Goal: Find specific page/section: Find specific page/section

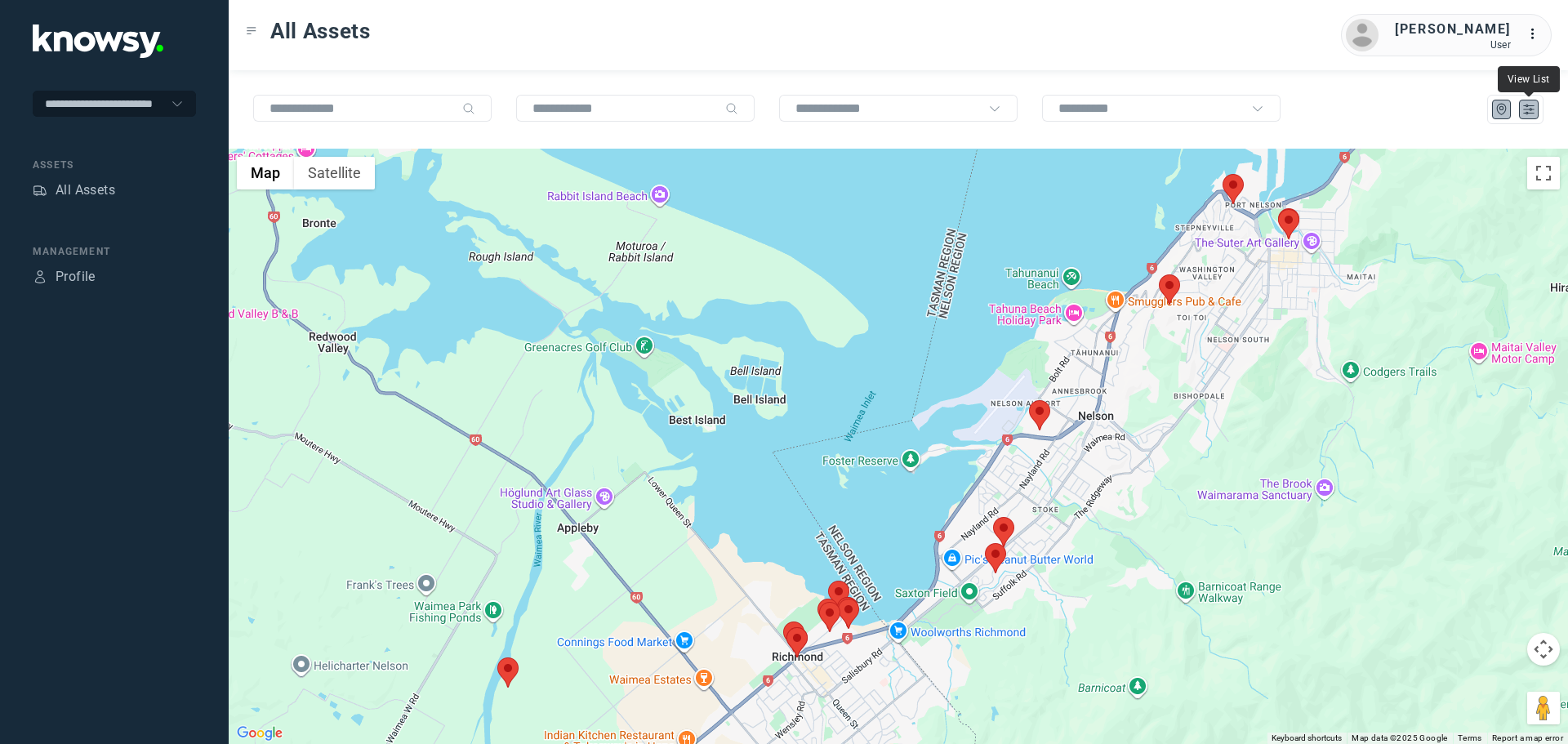
click at [1529, 109] on icon "List" at bounding box center [1528, 109] width 15 height 15
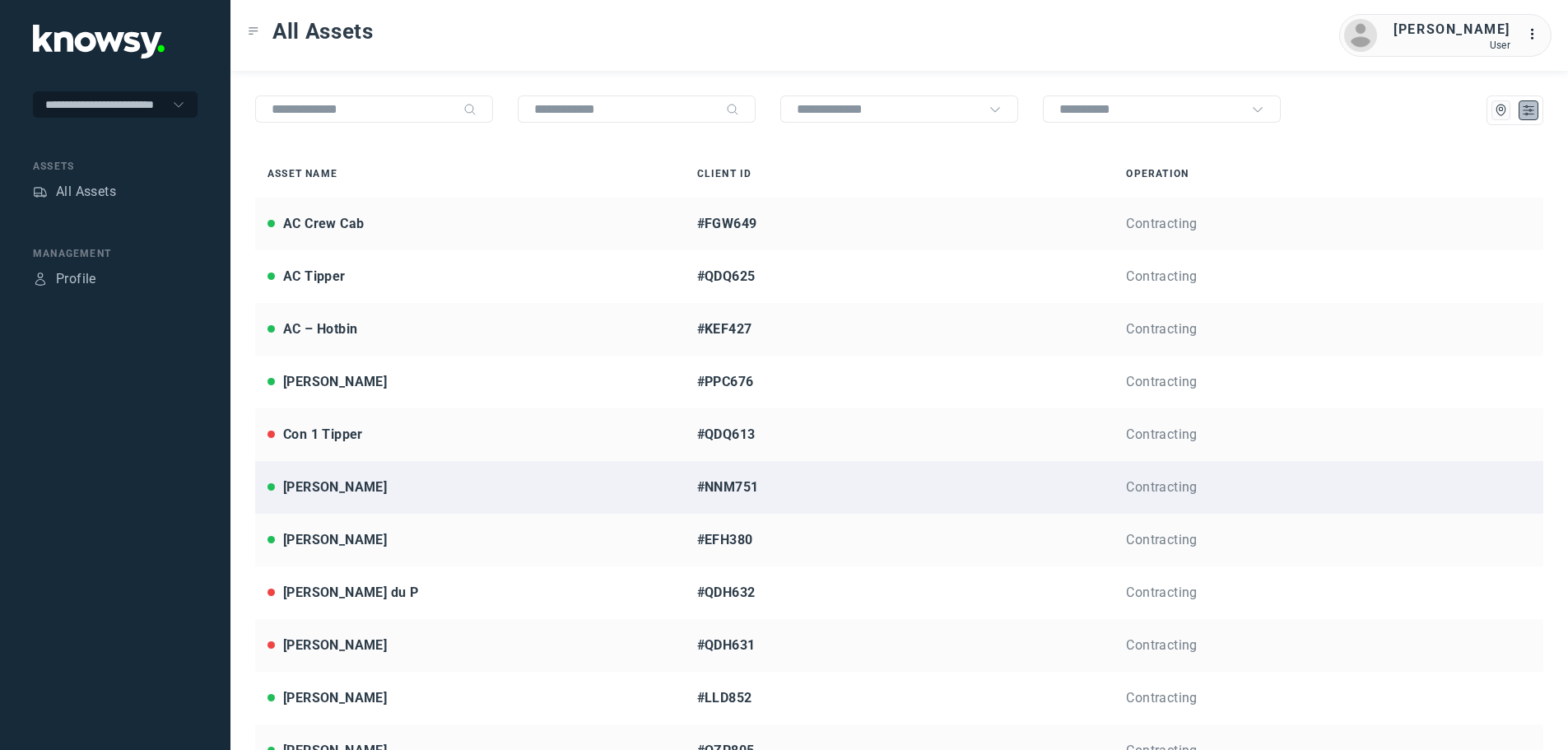
click at [358, 485] on div "Fergus M" at bounding box center [470, 487] width 405 height 20
